Goal: Task Accomplishment & Management: Use online tool/utility

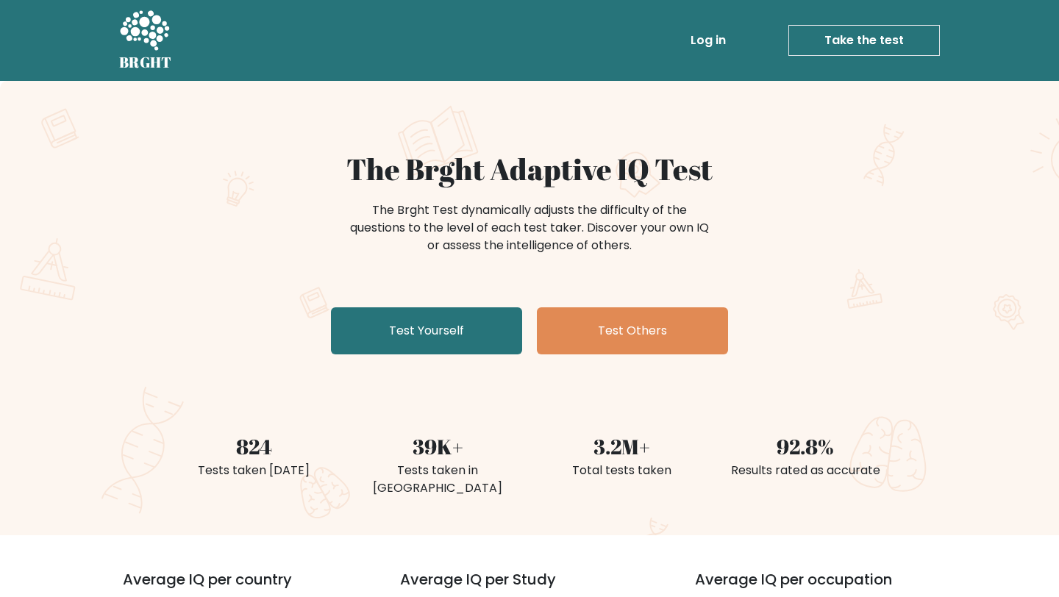
click at [367, 362] on div "The Brght Adaptive IQ Test The Brght Test dynamically adjusts the difficulty of…" at bounding box center [529, 308] width 1059 height 455
click at [376, 318] on link "Test Yourself" at bounding box center [426, 330] width 191 height 47
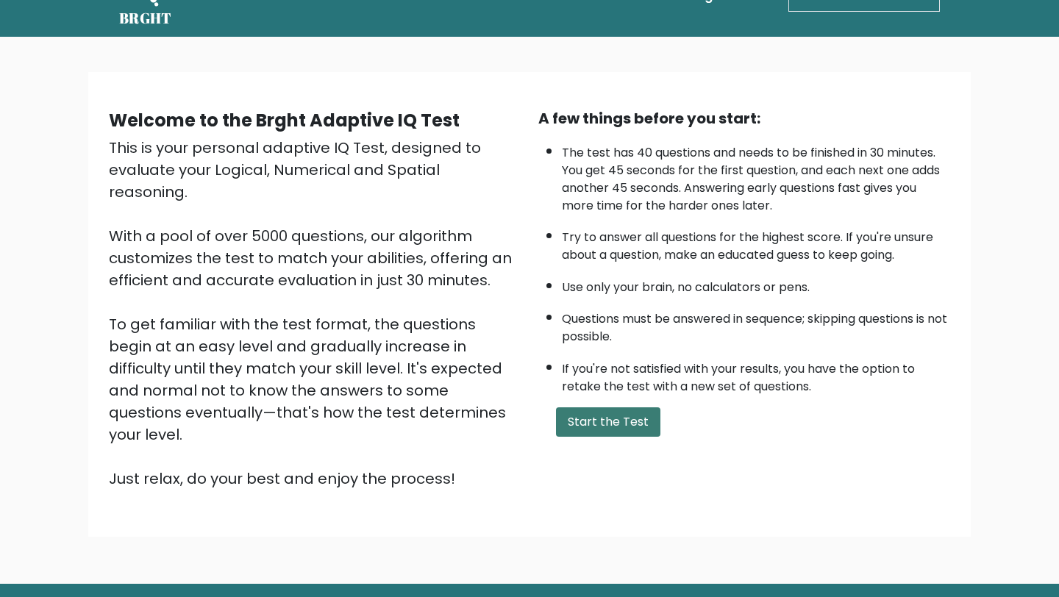
scroll to position [77, 0]
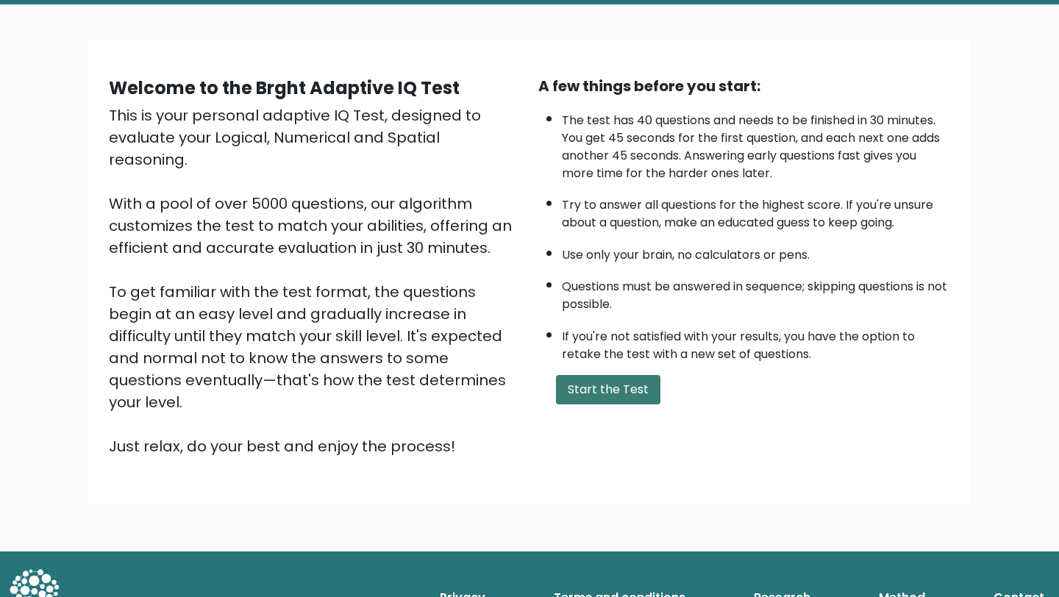
click at [593, 385] on button "Start the Test" at bounding box center [608, 389] width 104 height 29
